Goal: Transaction & Acquisition: Purchase product/service

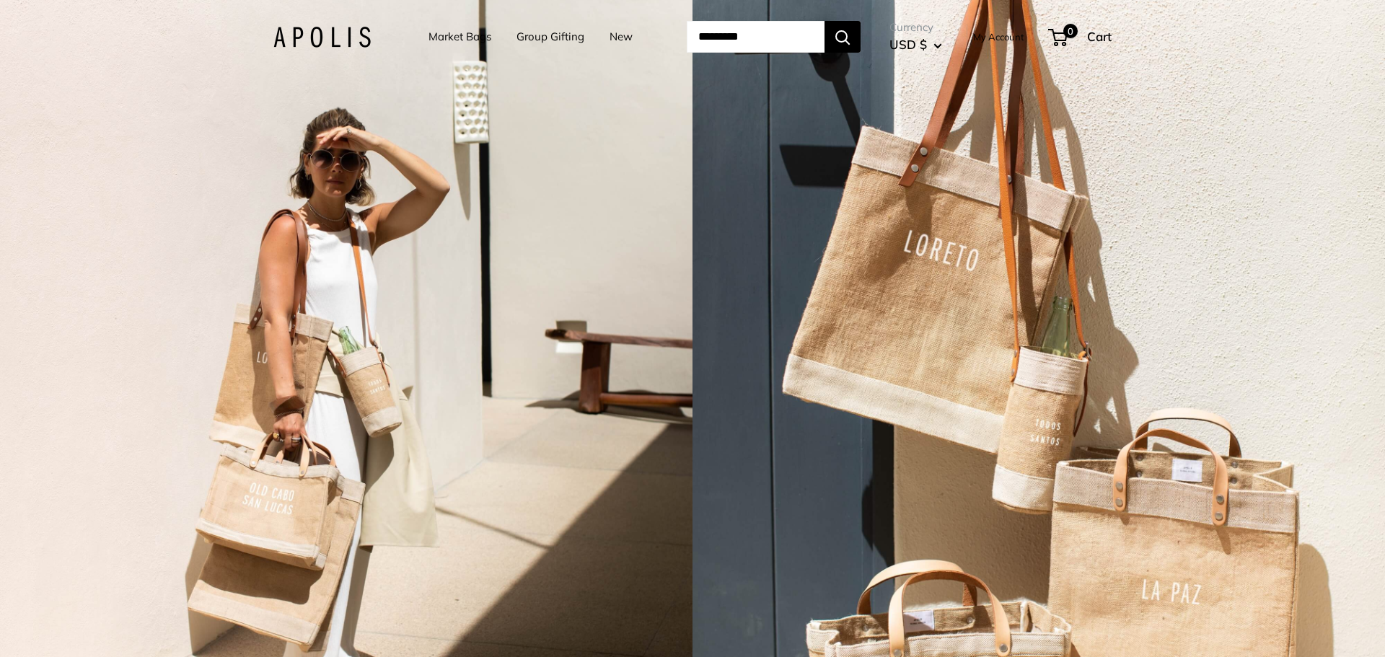
click at [450, 37] on link "Market Bags" at bounding box center [459, 37] width 63 height 20
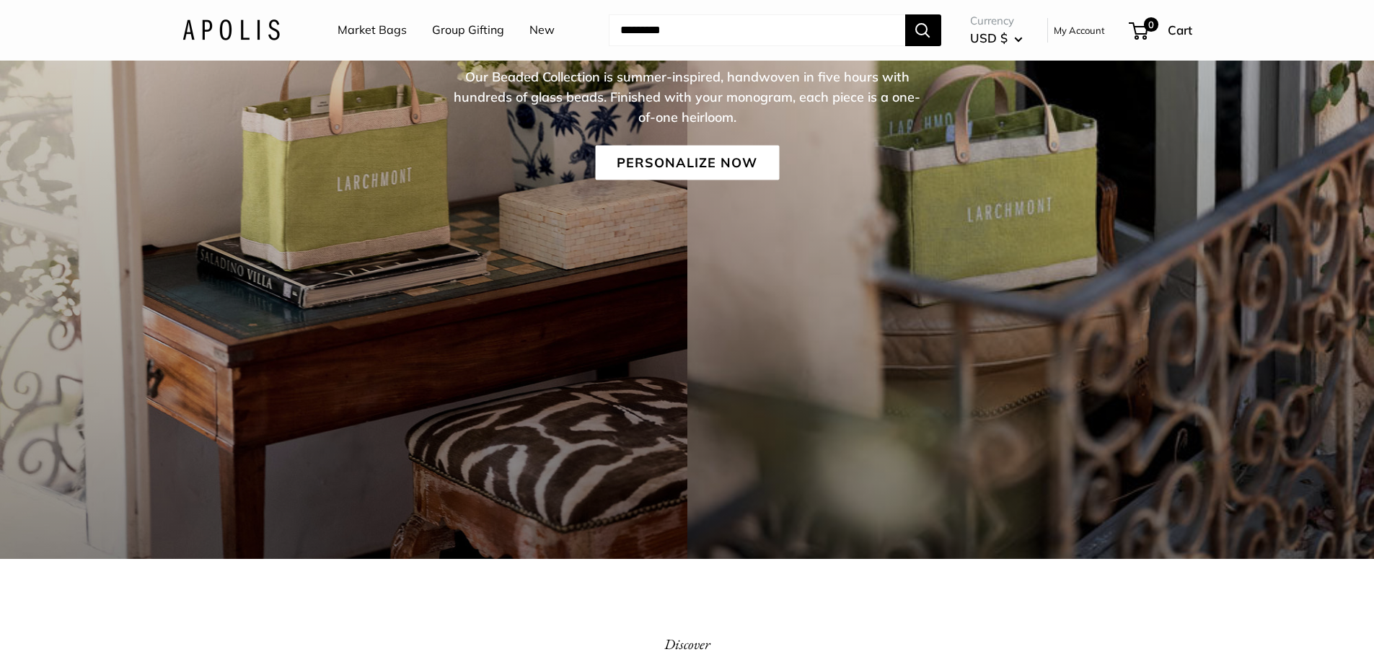
scroll to position [359, 0]
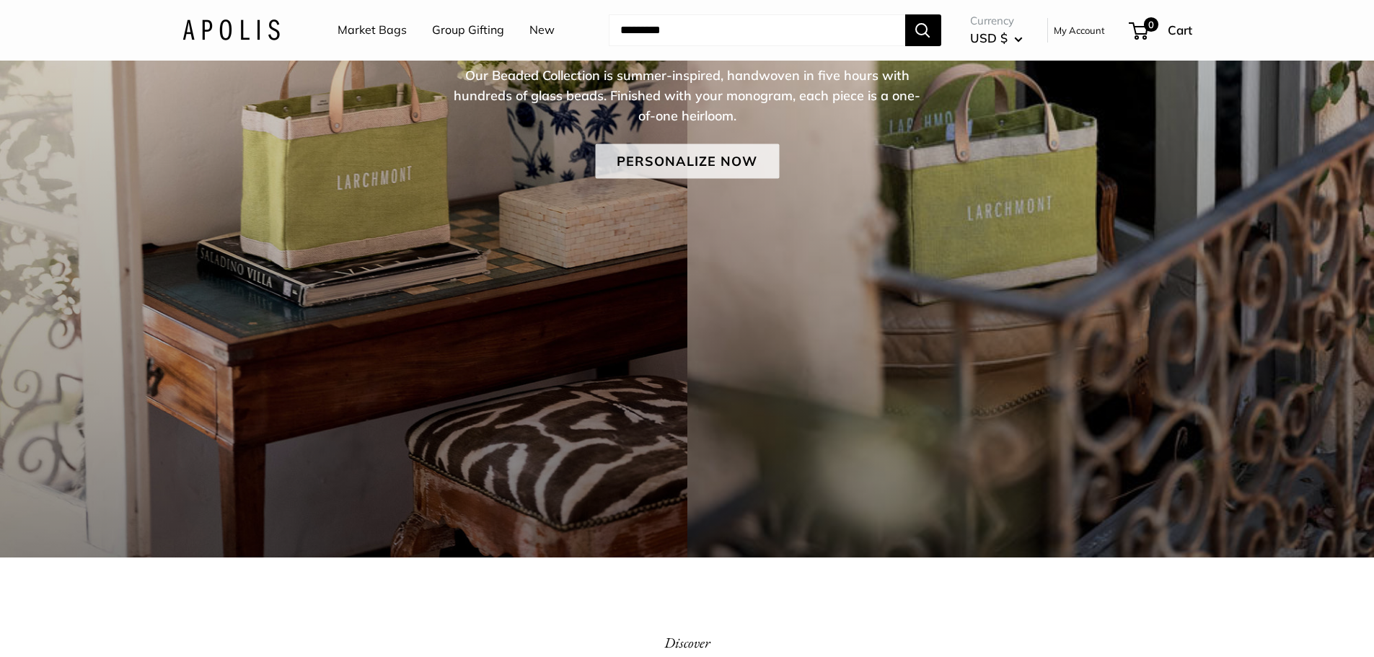
click at [715, 162] on link "Personalize Now" at bounding box center [687, 161] width 184 height 35
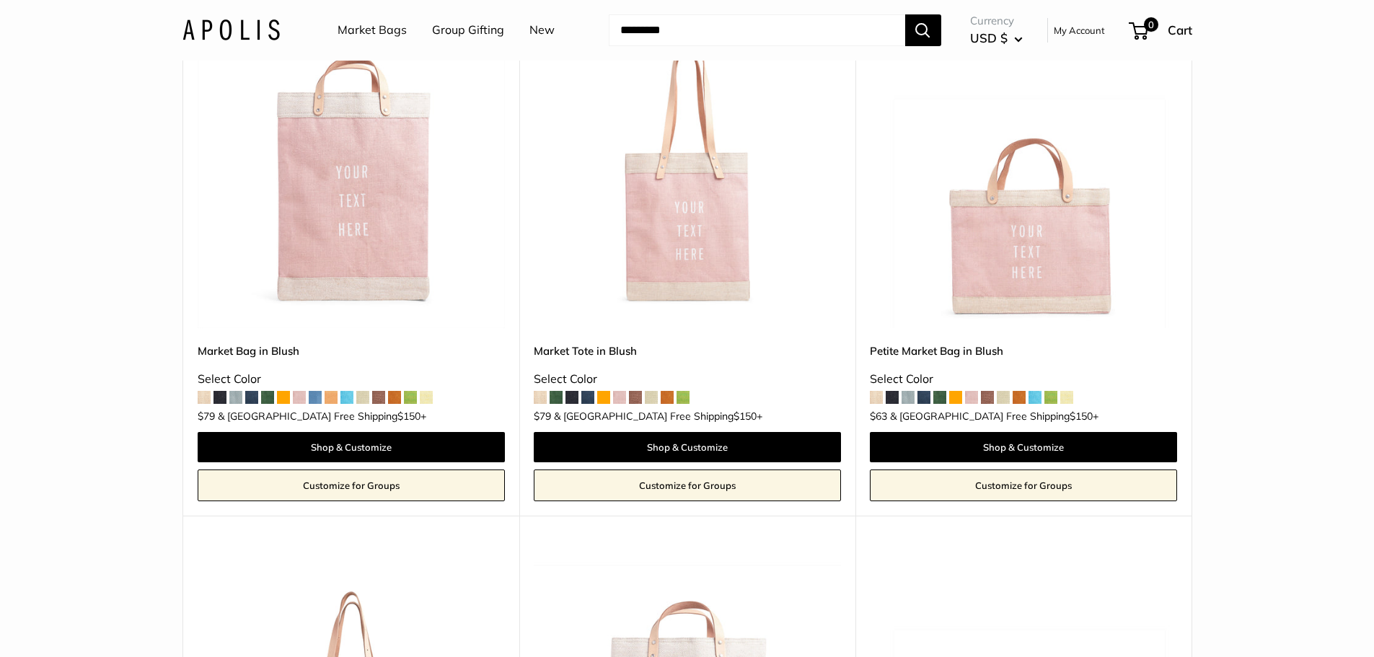
scroll to position [1298, 0]
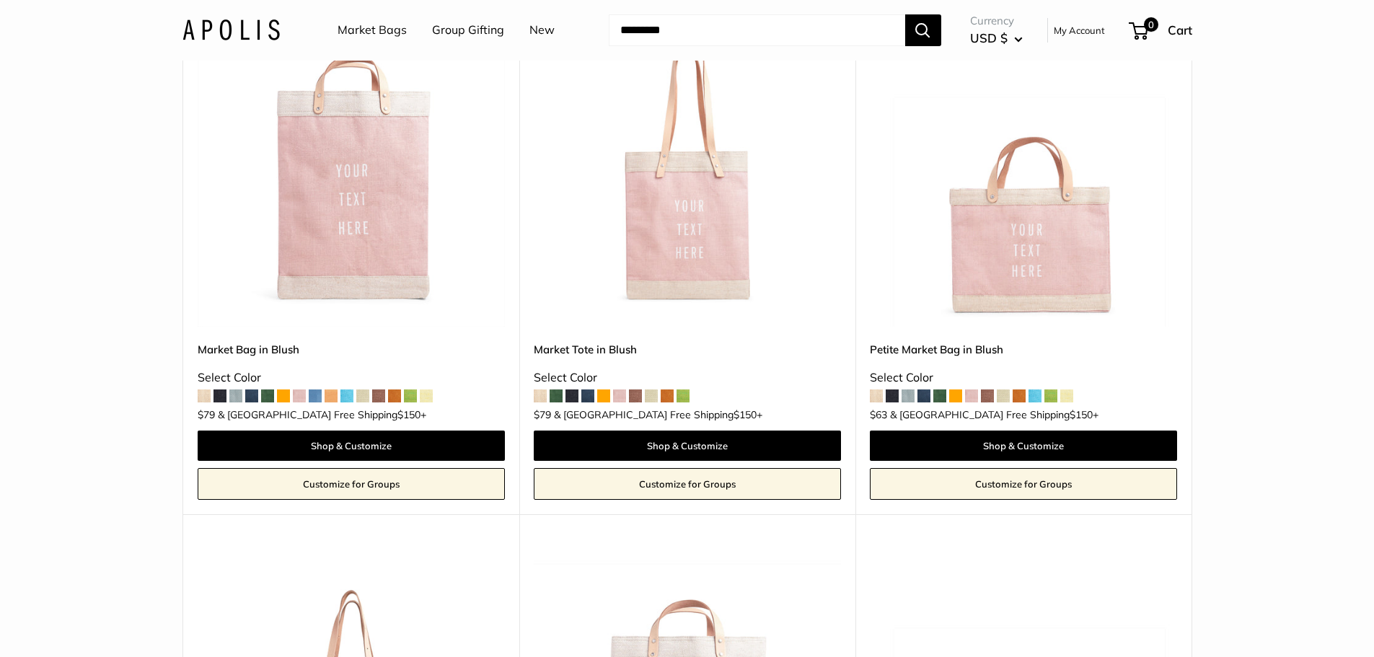
click at [0, 0] on img at bounding box center [0, 0] width 0 height 0
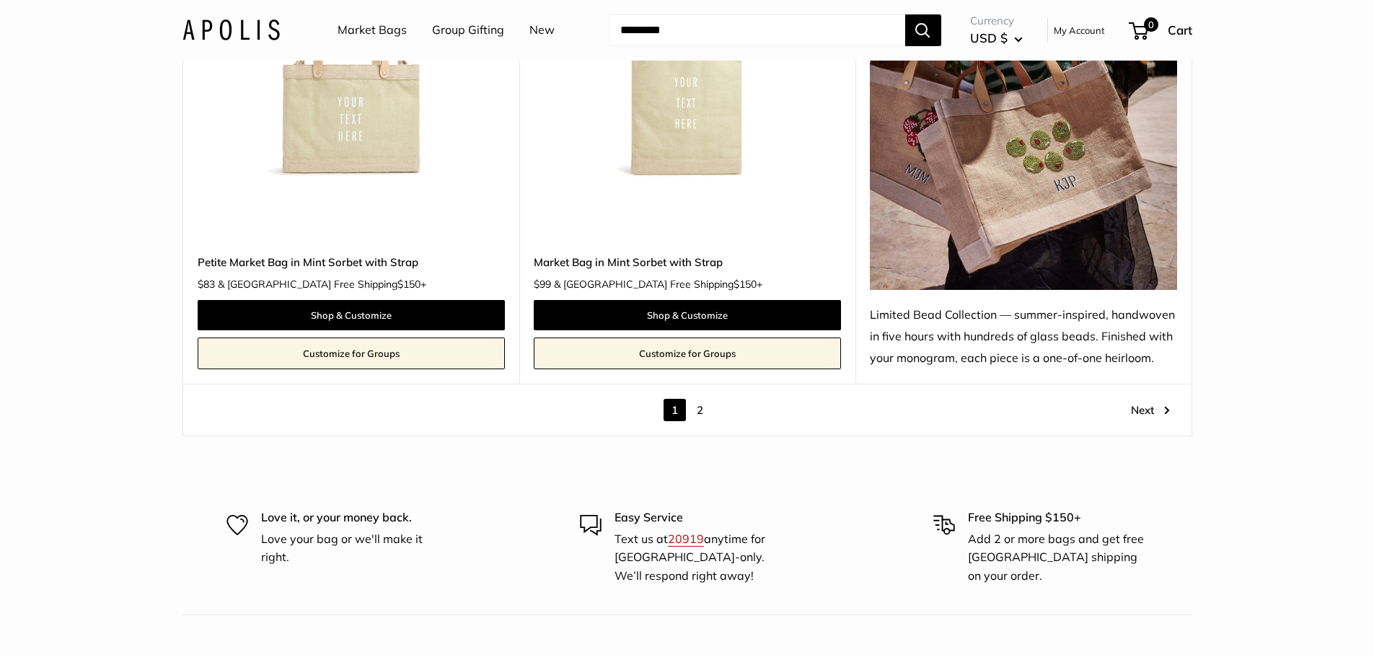
scroll to position [8437, 0]
click at [1144, 409] on link "Next" at bounding box center [1150, 409] width 39 height 22
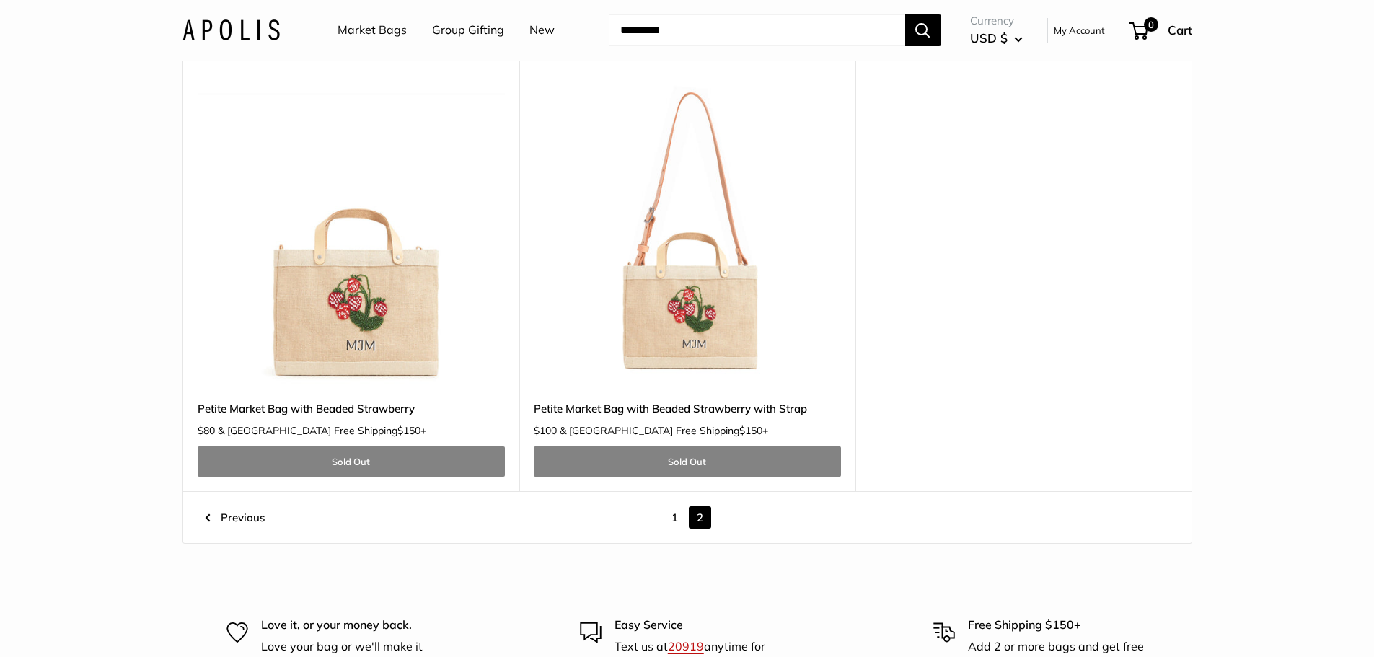
scroll to position [2349, 0]
click at [0, 0] on img at bounding box center [0, 0] width 0 height 0
